Goal: Task Accomplishment & Management: Manage account settings

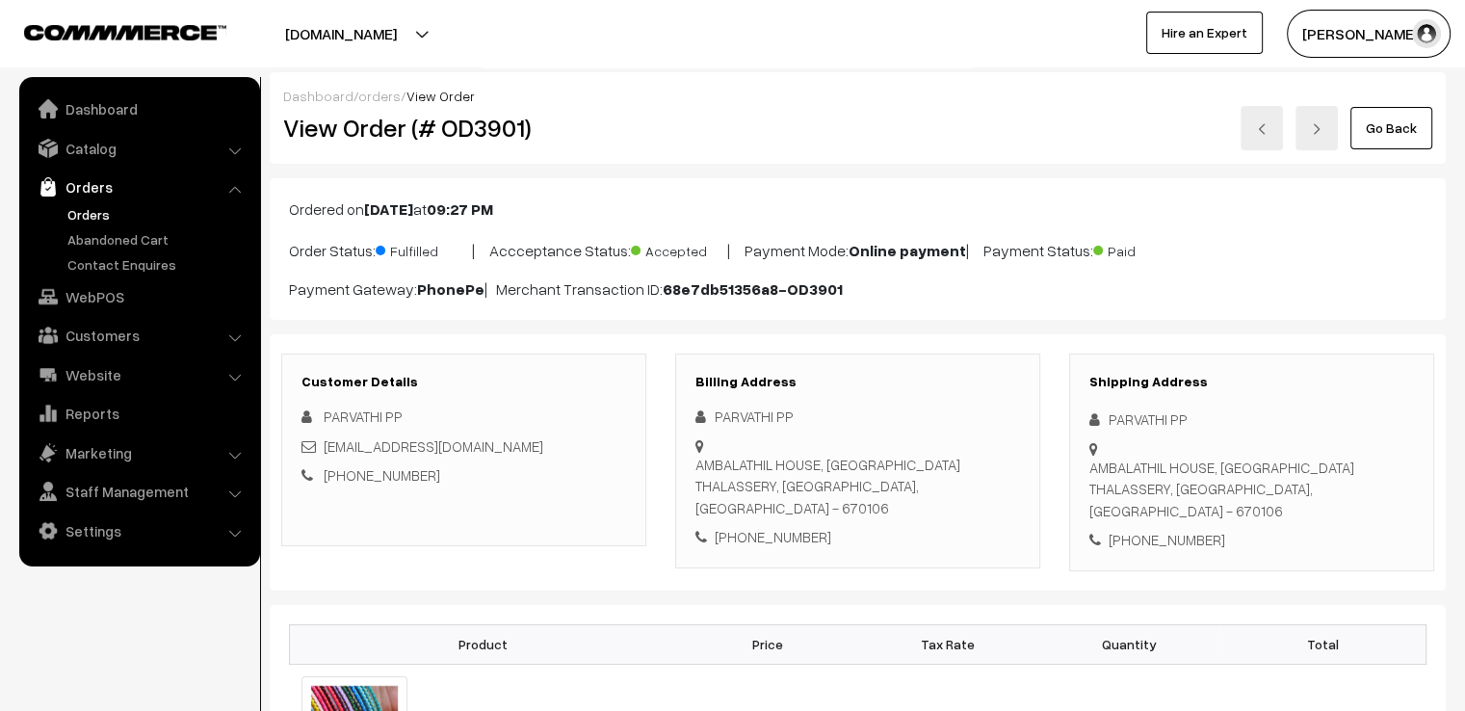
click at [1259, 126] on img at bounding box center [1262, 129] width 12 height 12
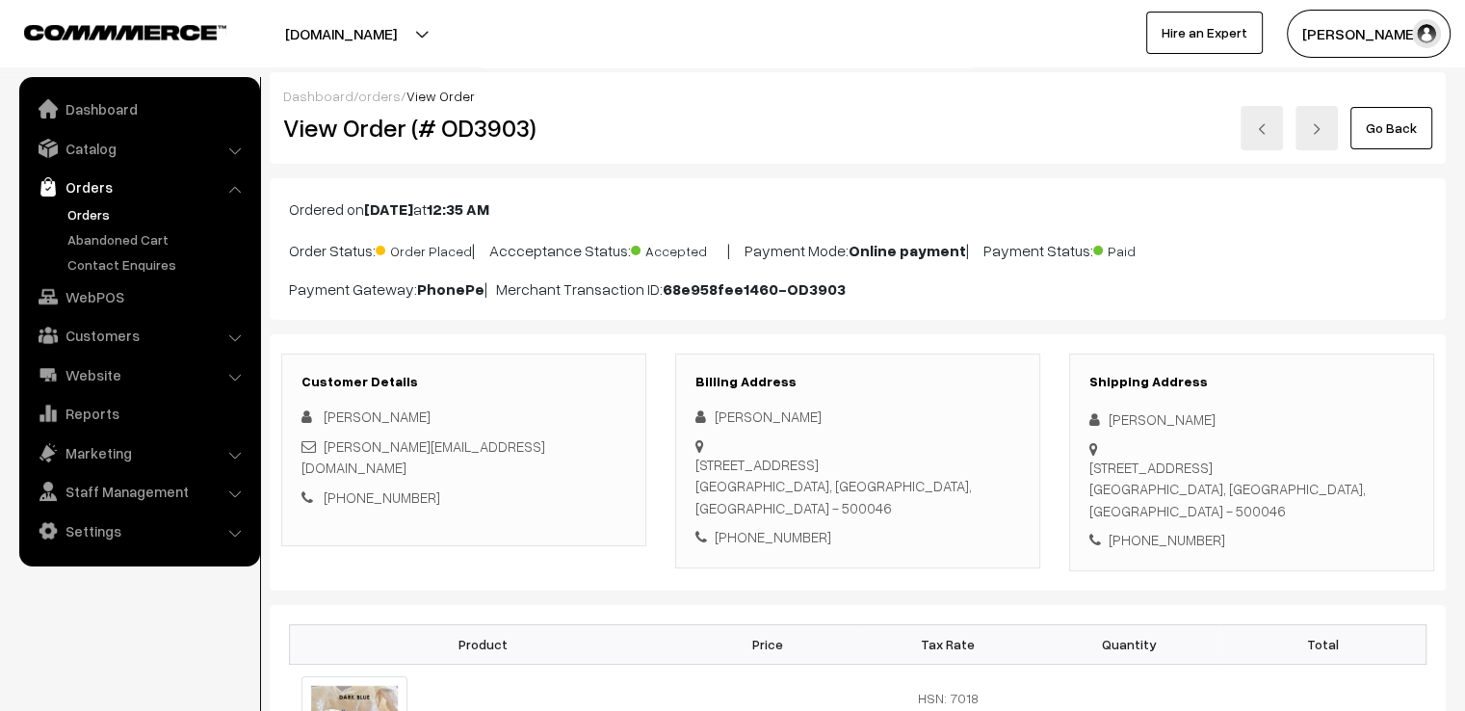
click at [1104, 408] on div "Neeraja Kandikuppa" at bounding box center [1251, 419] width 325 height 22
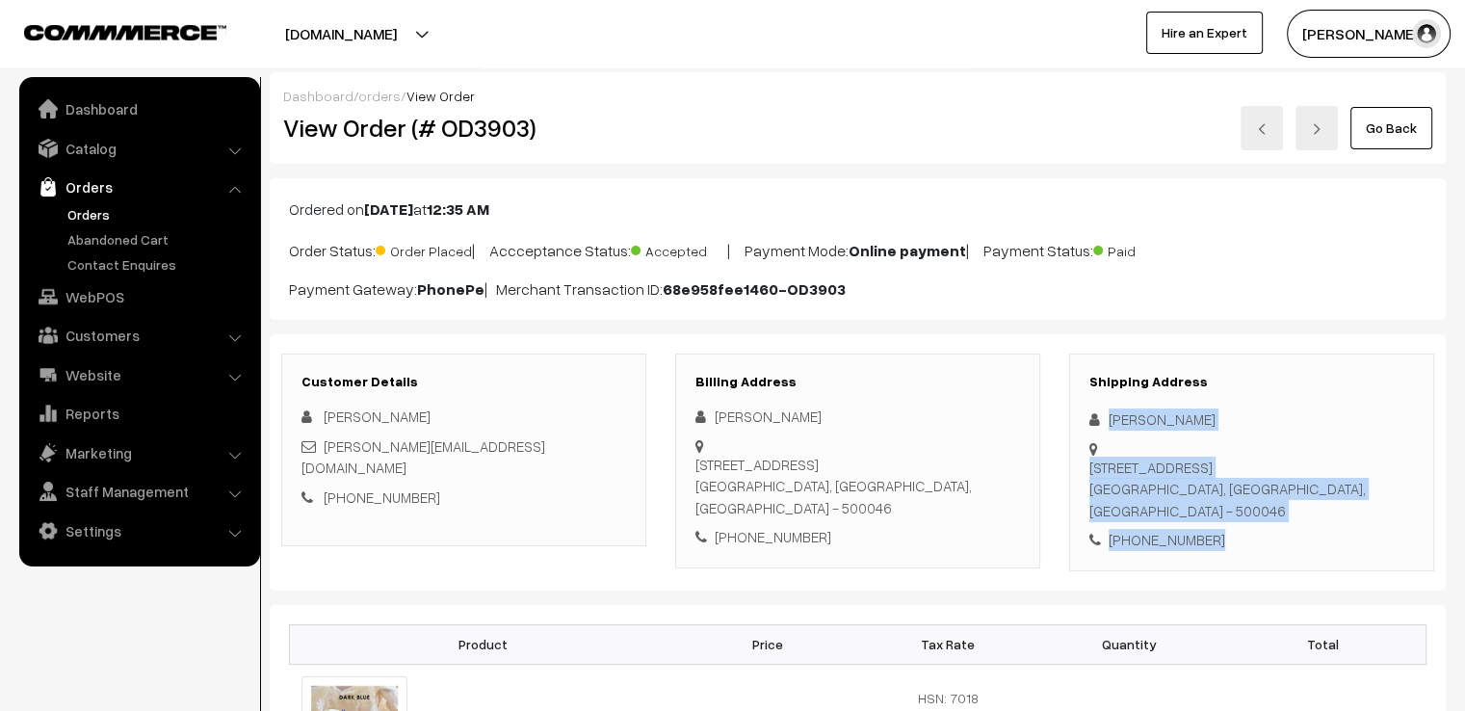
drag, startPoint x: 1104, startPoint y: 407, endPoint x: 1209, endPoint y: 586, distance: 207.6
click at [1202, 587] on div "Customer Details Neeraja Kandikuppa Neeraja.kandikuppa@gmail.com +91 8099664542…" at bounding box center [858, 462] width 1176 height 256
copy div "Neeraja Kandikuppa 138/2 Secretariat Colony, road no 10, Behind TNGO's Colony, …"
click at [1267, 132] on img at bounding box center [1262, 129] width 12 height 12
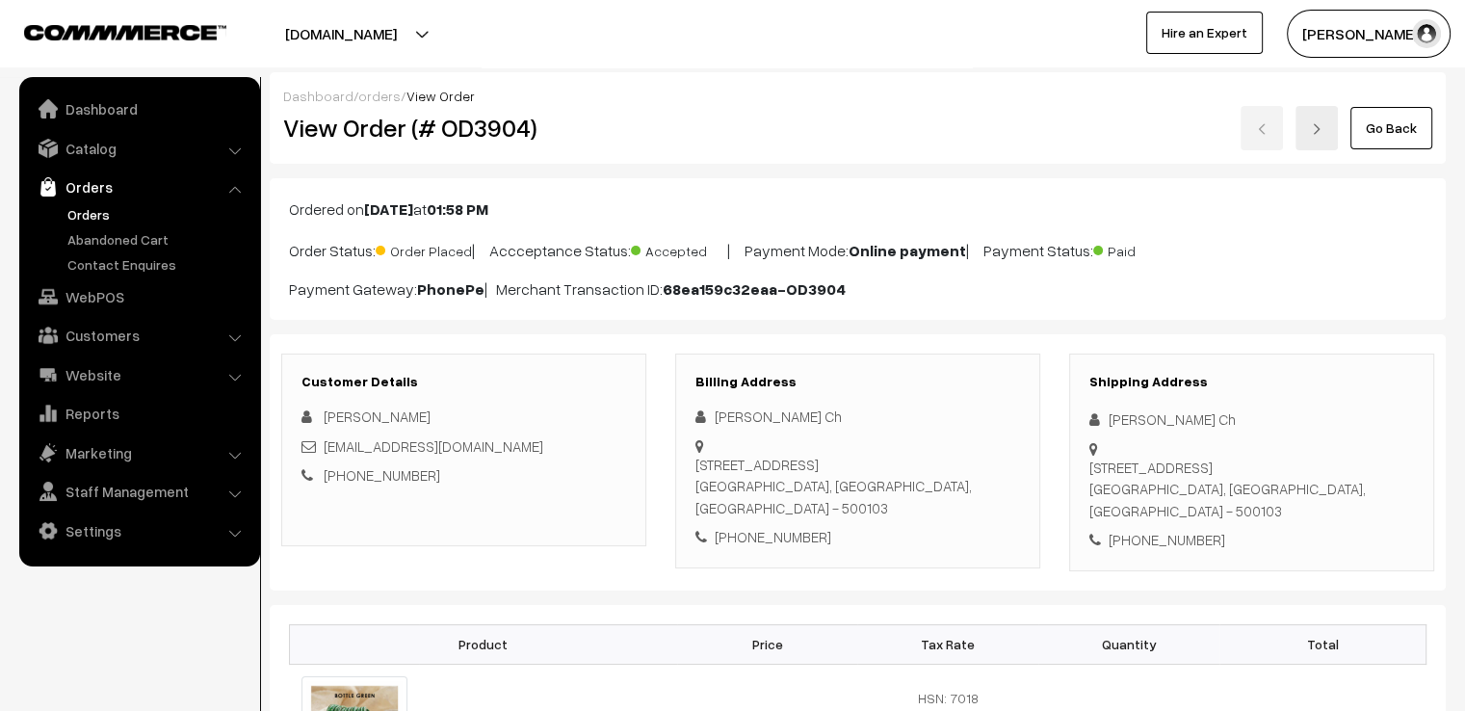
click at [1104, 403] on div "Shipping Address Tejaswini Ch Road no 78,sri bhavana rishi colony, Plot no 908,…" at bounding box center [1251, 462] width 365 height 218
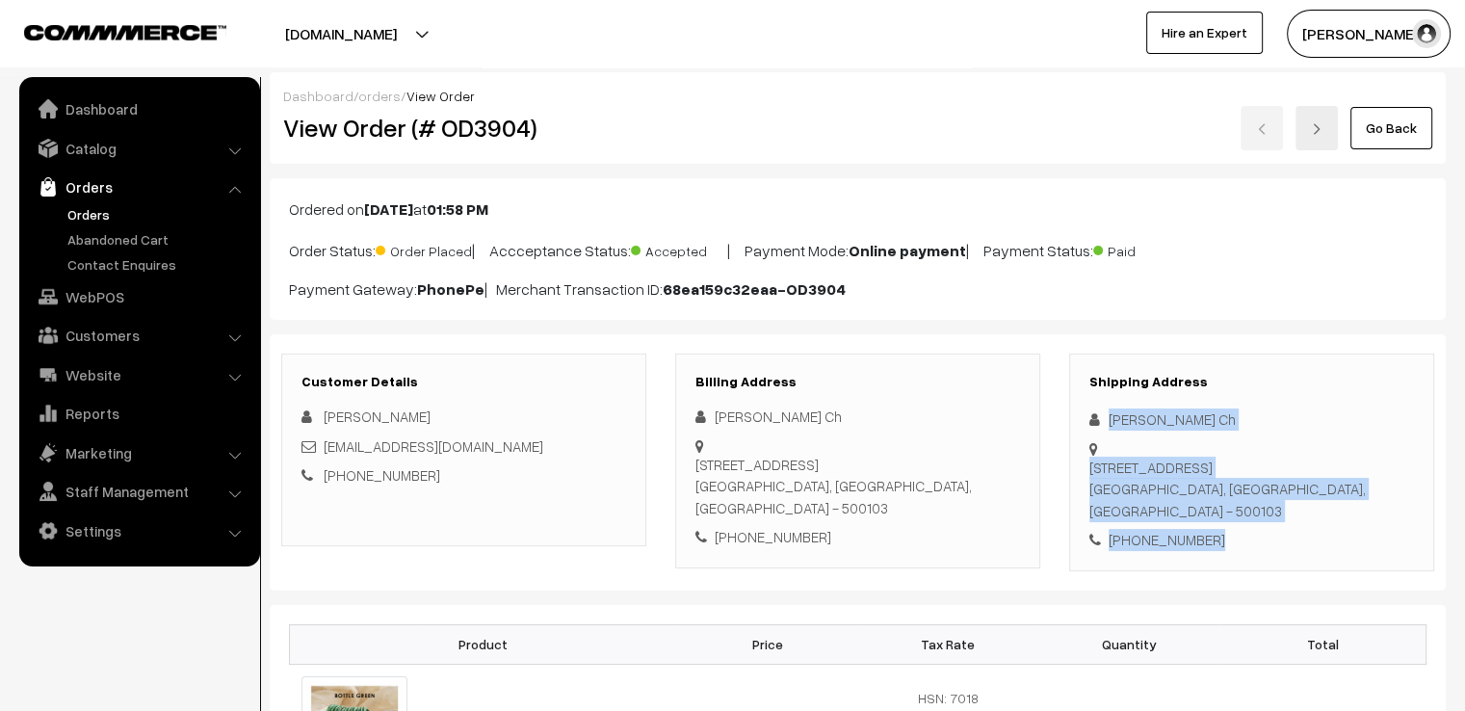
drag, startPoint x: 1104, startPoint y: 403, endPoint x: 1321, endPoint y: 566, distance: 271.5
click at [1321, 566] on div "Shipping Address Tejaswini Ch Road no 78,sri bhavana rishi colony, Plot no 908,…" at bounding box center [1251, 462] width 365 height 218
copy div "Tejaswini Ch Road no 78,sri bhavana rishi colony, Plot no 908,padmashali townsh…"
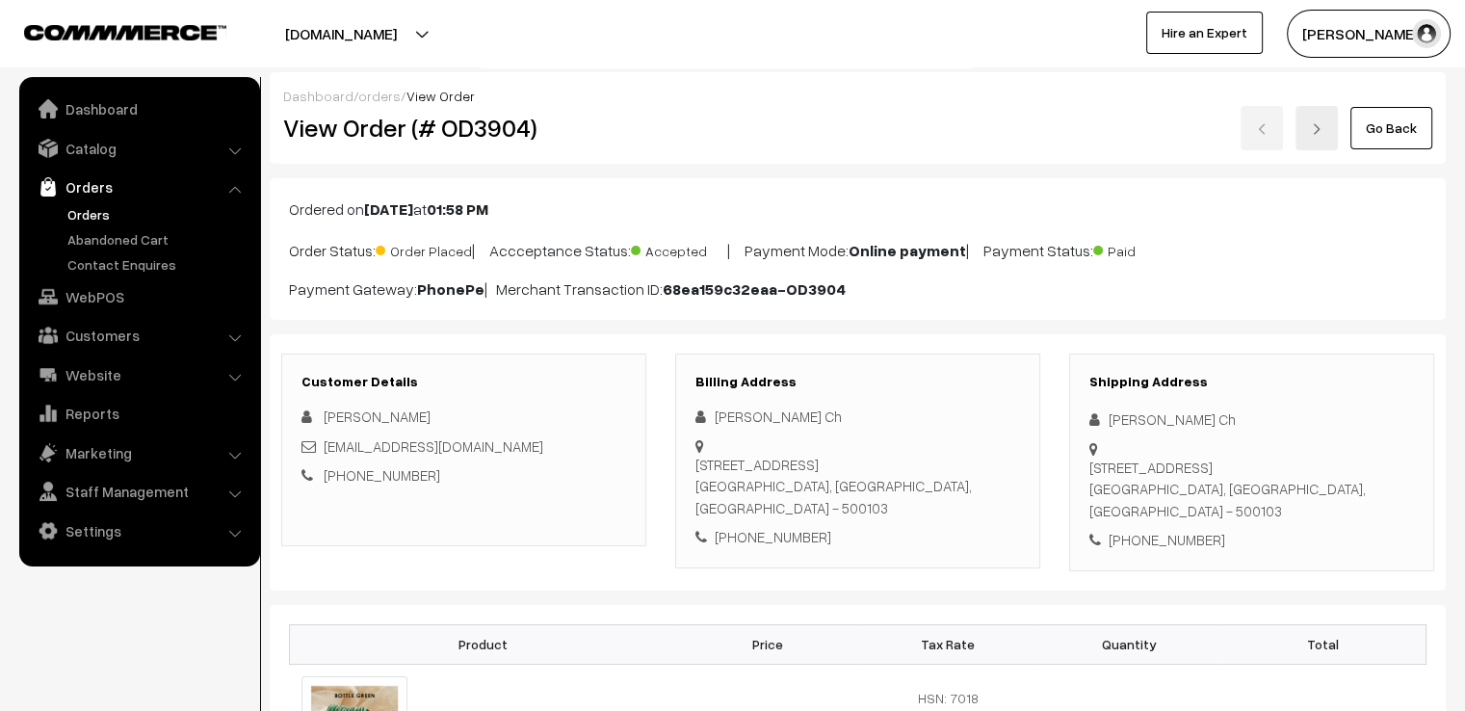
click at [1262, 133] on div "Go Back" at bounding box center [1054, 128] width 756 height 44
click at [1393, 120] on link "Go Back" at bounding box center [1391, 128] width 82 height 42
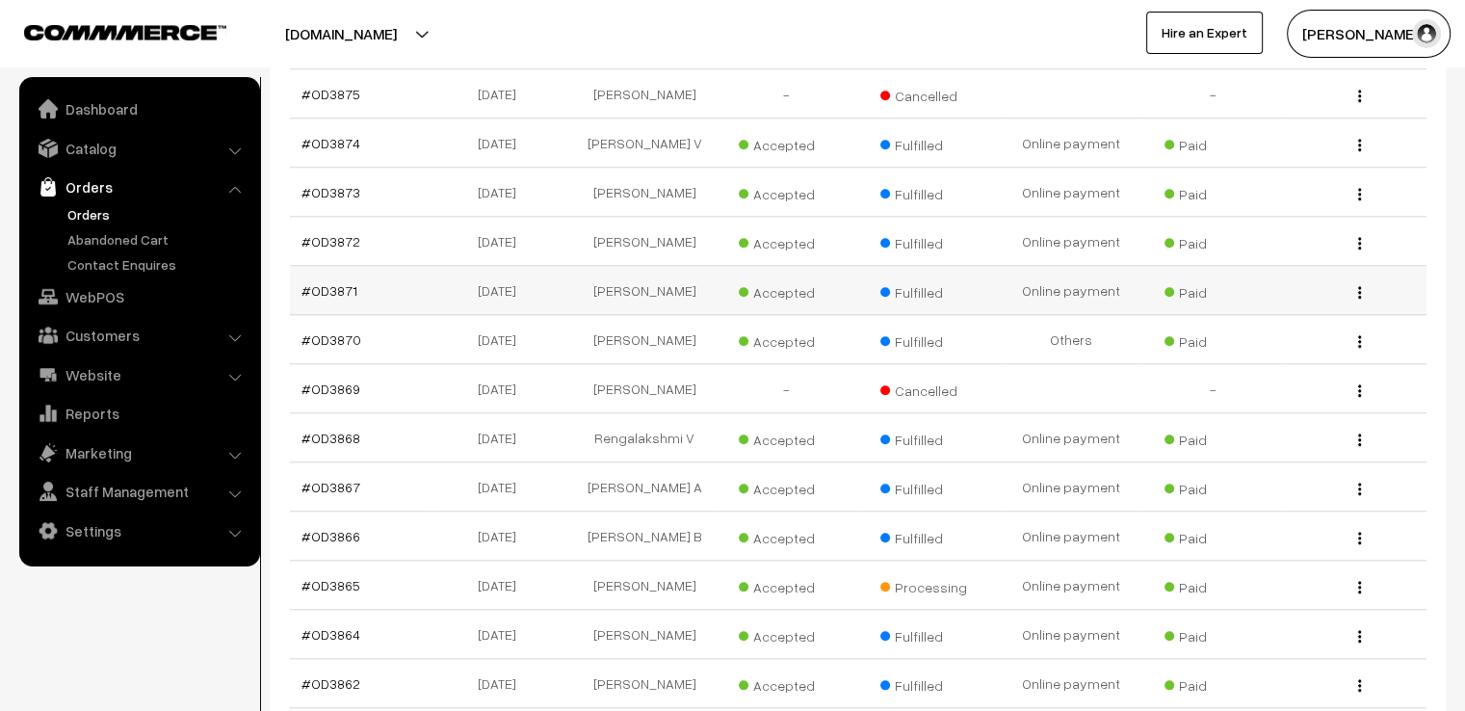
scroll to position [2407, 0]
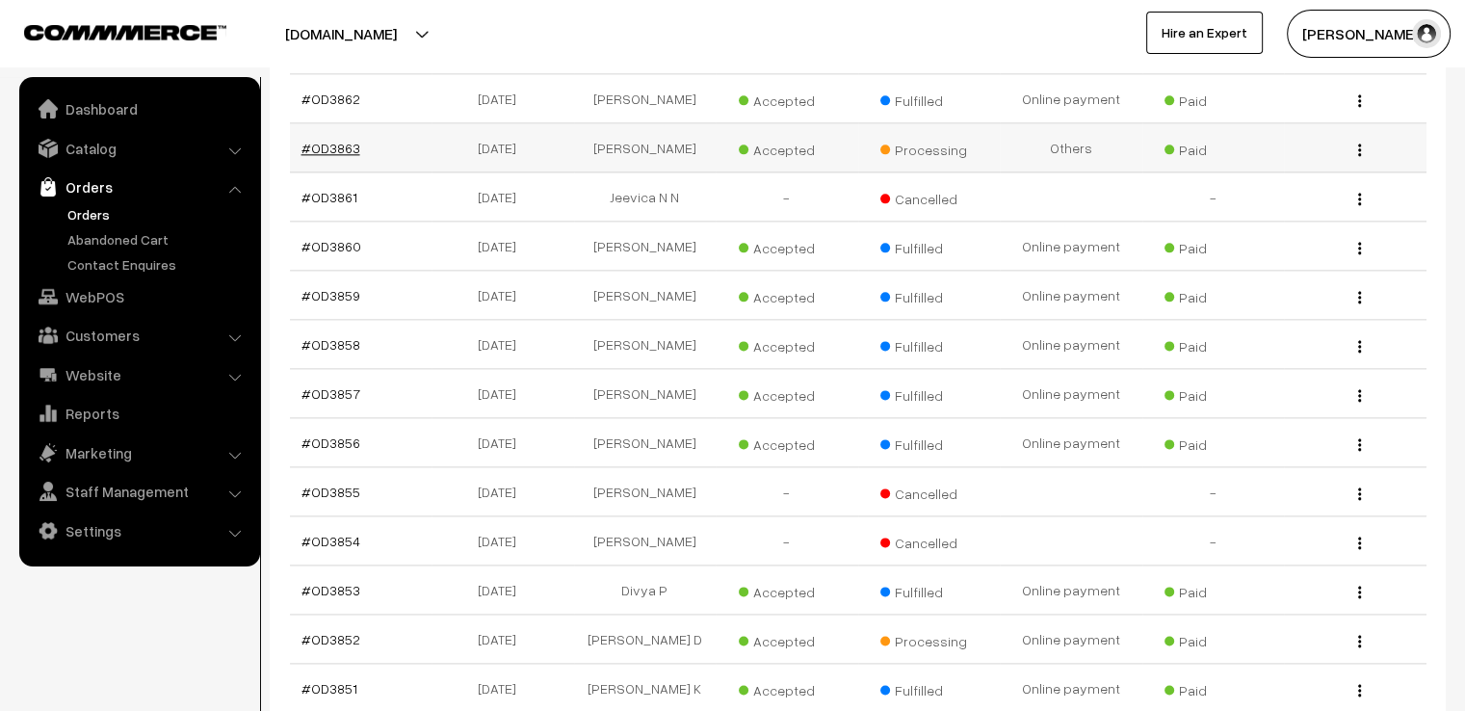
click at [343, 156] on link "#OD3863" at bounding box center [330, 148] width 59 height 16
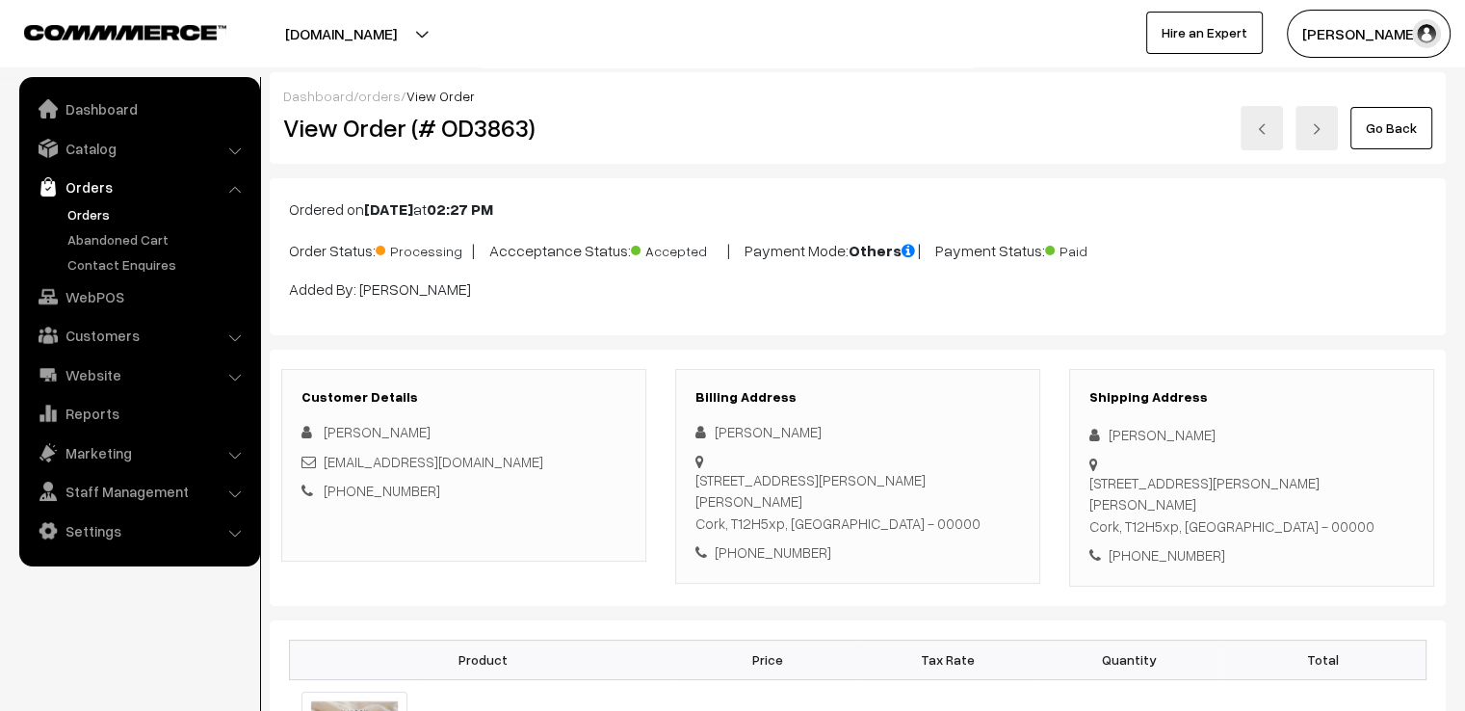
click at [1385, 132] on link "Go Back" at bounding box center [1391, 128] width 82 height 42
